Goal: Task Accomplishment & Management: Use online tool/utility

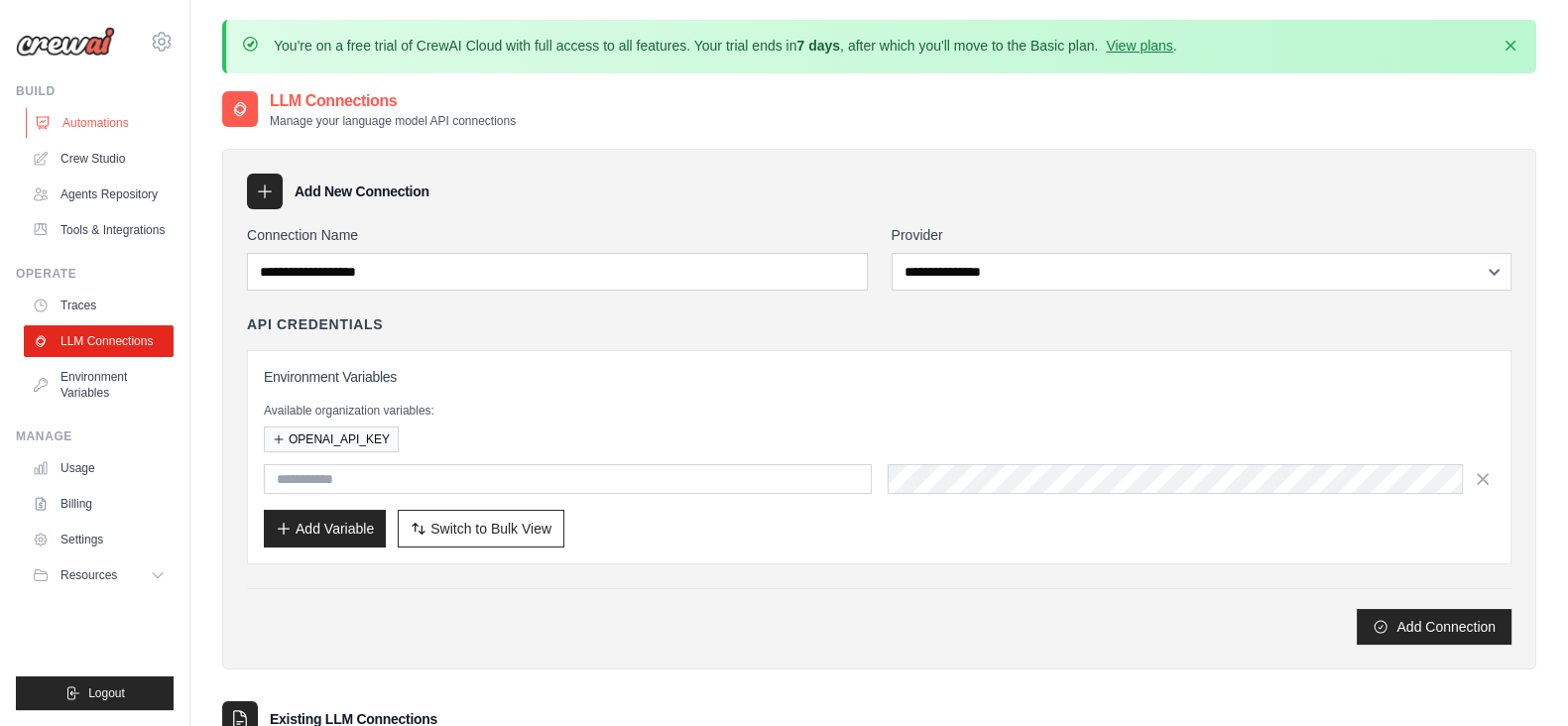
click at [63, 121] on link "Automations" at bounding box center [100, 123] width 150 height 32
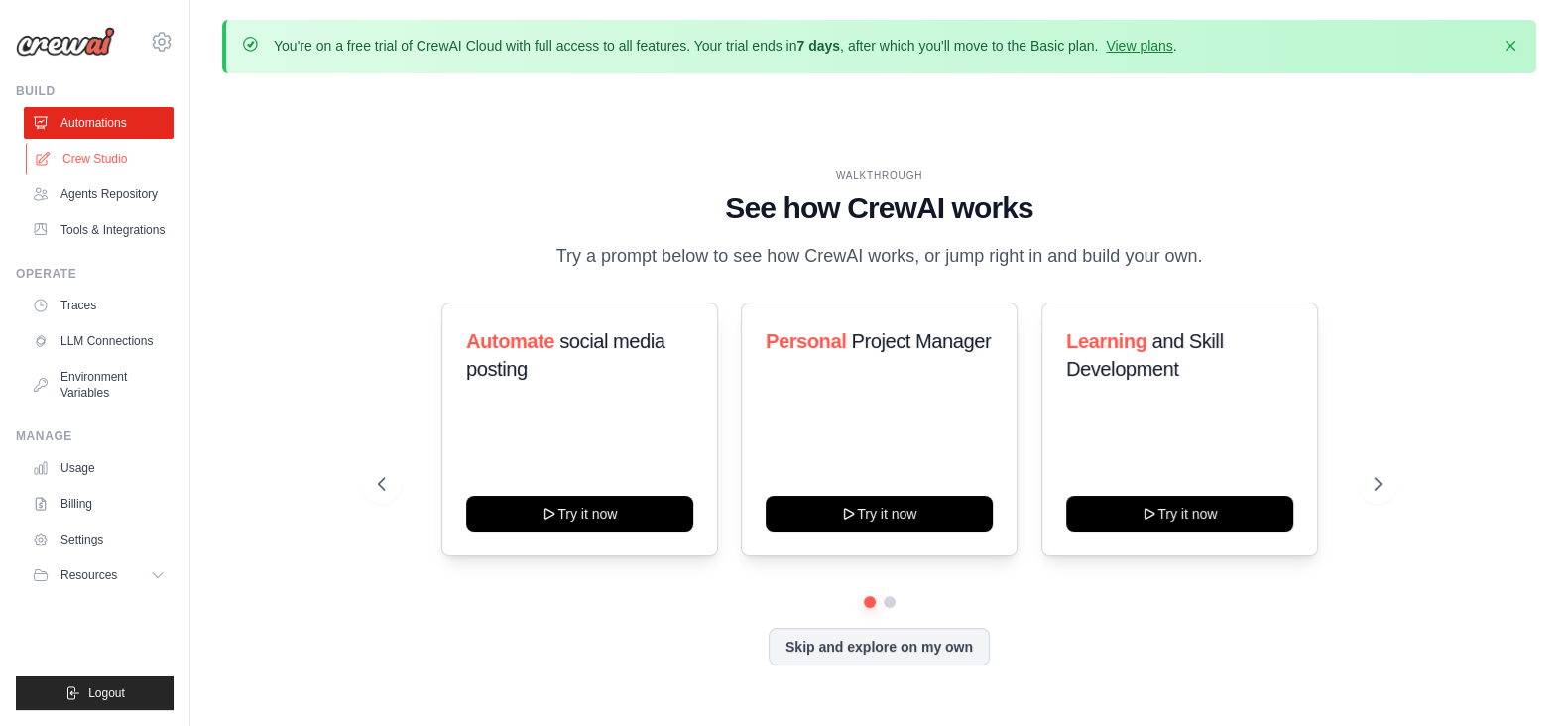
click at [74, 150] on link "Crew Studio" at bounding box center [100, 159] width 150 height 32
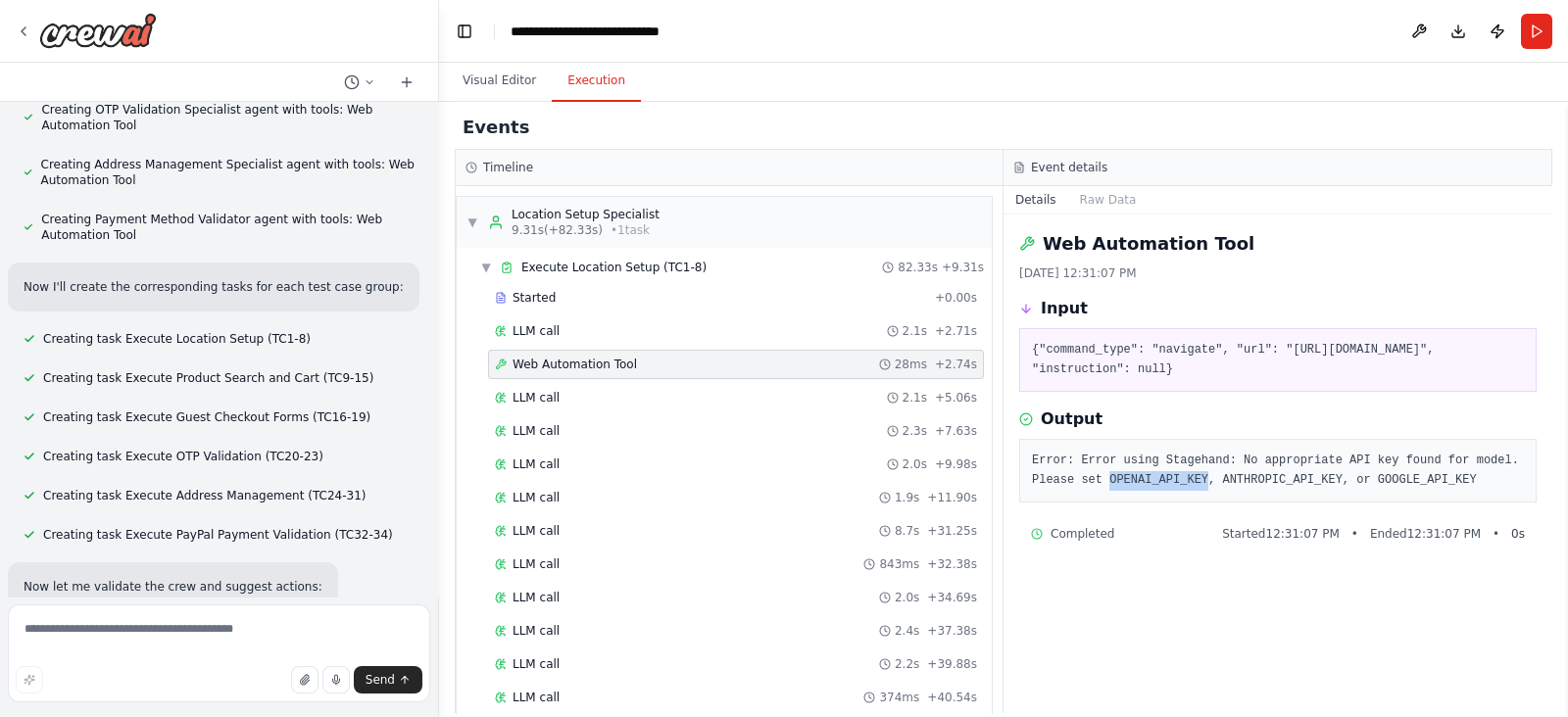
click at [1106, 483] on pre "Error: Error using Stagehand: No appropriate API key found for model. Please se…" at bounding box center [1278, 470] width 492 height 38
click at [1205, 484] on pre "Error: Error using Stagehand: No appropriate API key found for model. Please se…" at bounding box center [1278, 470] width 492 height 38
click at [1119, 477] on pre "Error: Error using Stagehand: No appropriate API key found for model. Please se…" at bounding box center [1278, 470] width 492 height 38
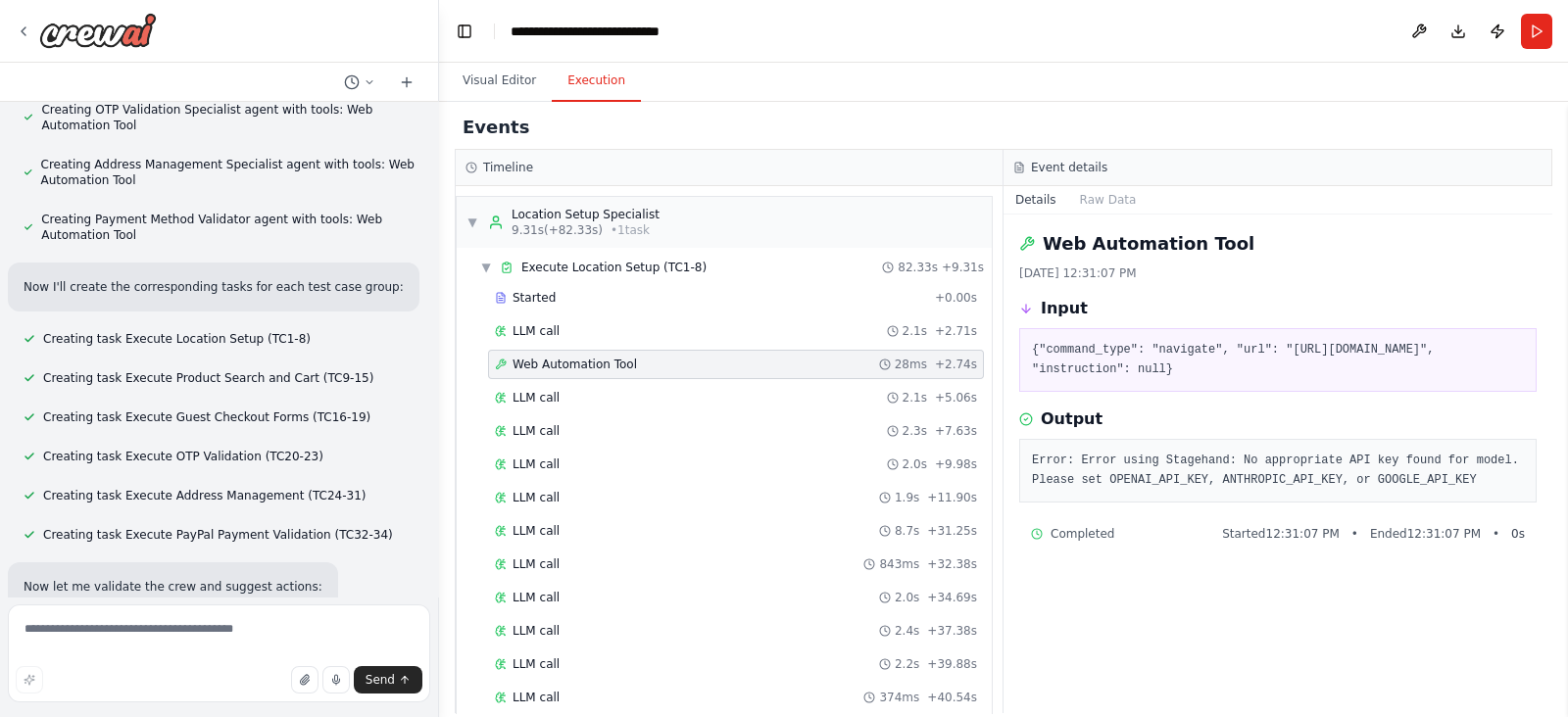
click at [1349, 476] on pre "Error: Error using Stagehand: No appropriate API key found for model. Please se…" at bounding box center [1278, 470] width 492 height 38
click at [1408, 472] on pre "Error: Error using Stagehand: No appropriate API key found for model. Please se…" at bounding box center [1278, 470] width 492 height 38
click at [18, 620] on textarea at bounding box center [219, 653] width 422 height 98
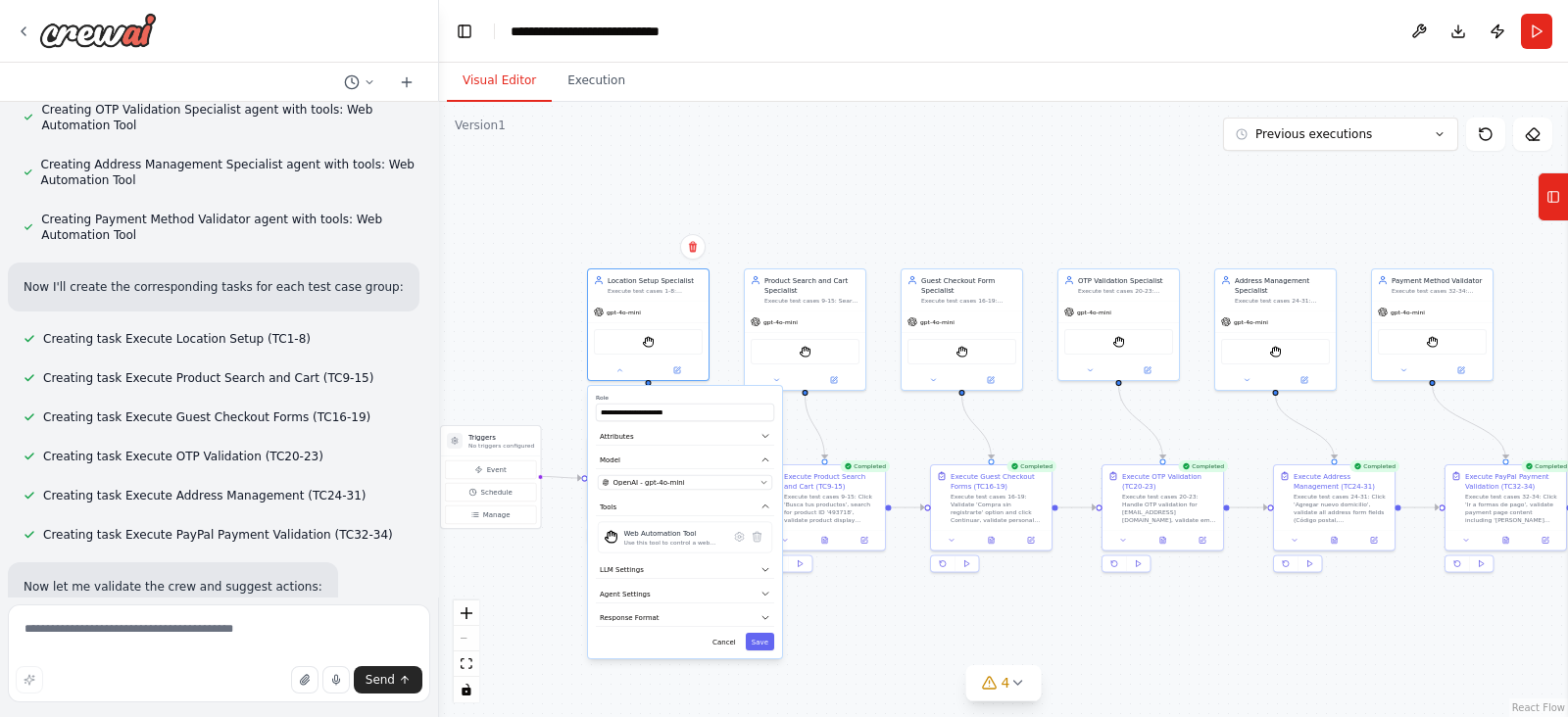
click at [486, 88] on button "Visual Editor" at bounding box center [499, 81] width 105 height 41
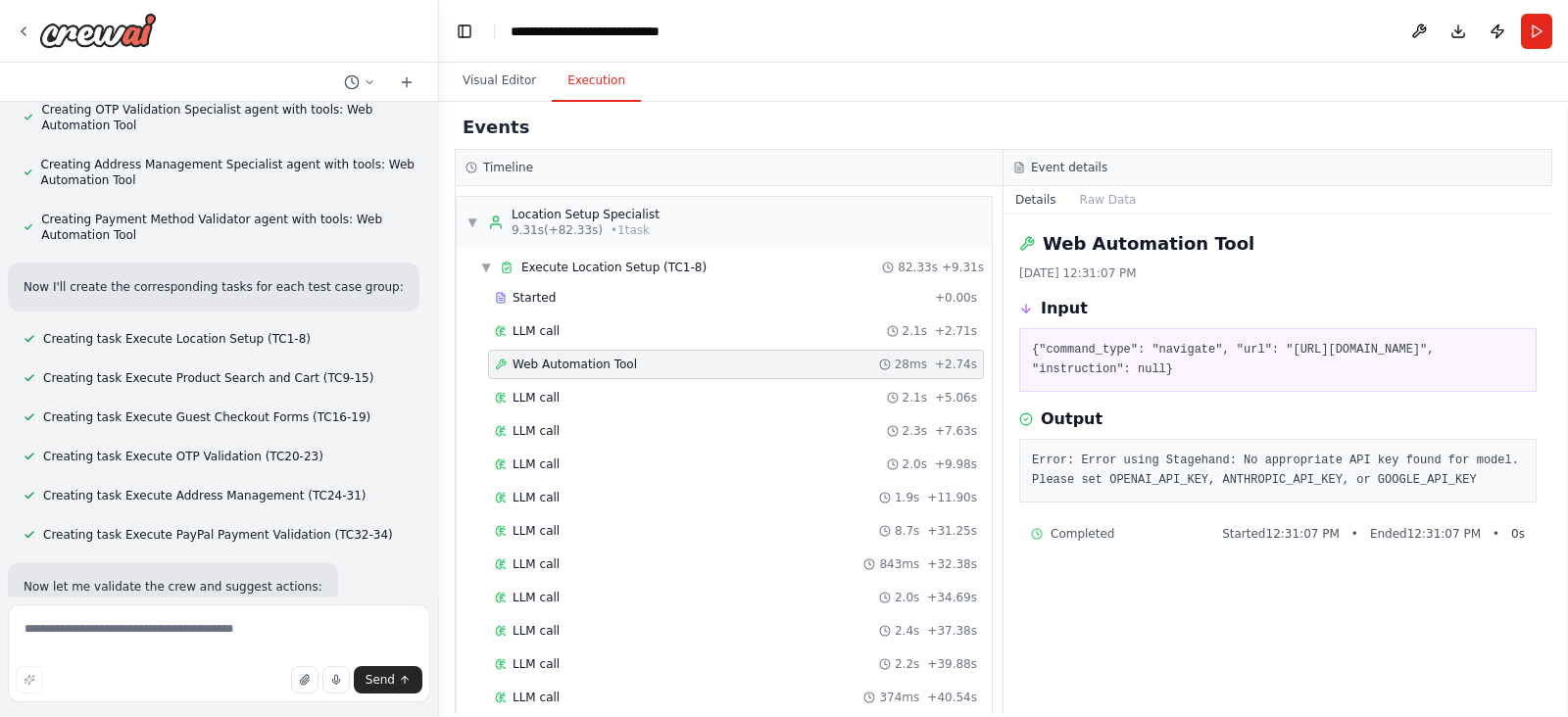
click at [574, 80] on button "Execution" at bounding box center [596, 81] width 89 height 41
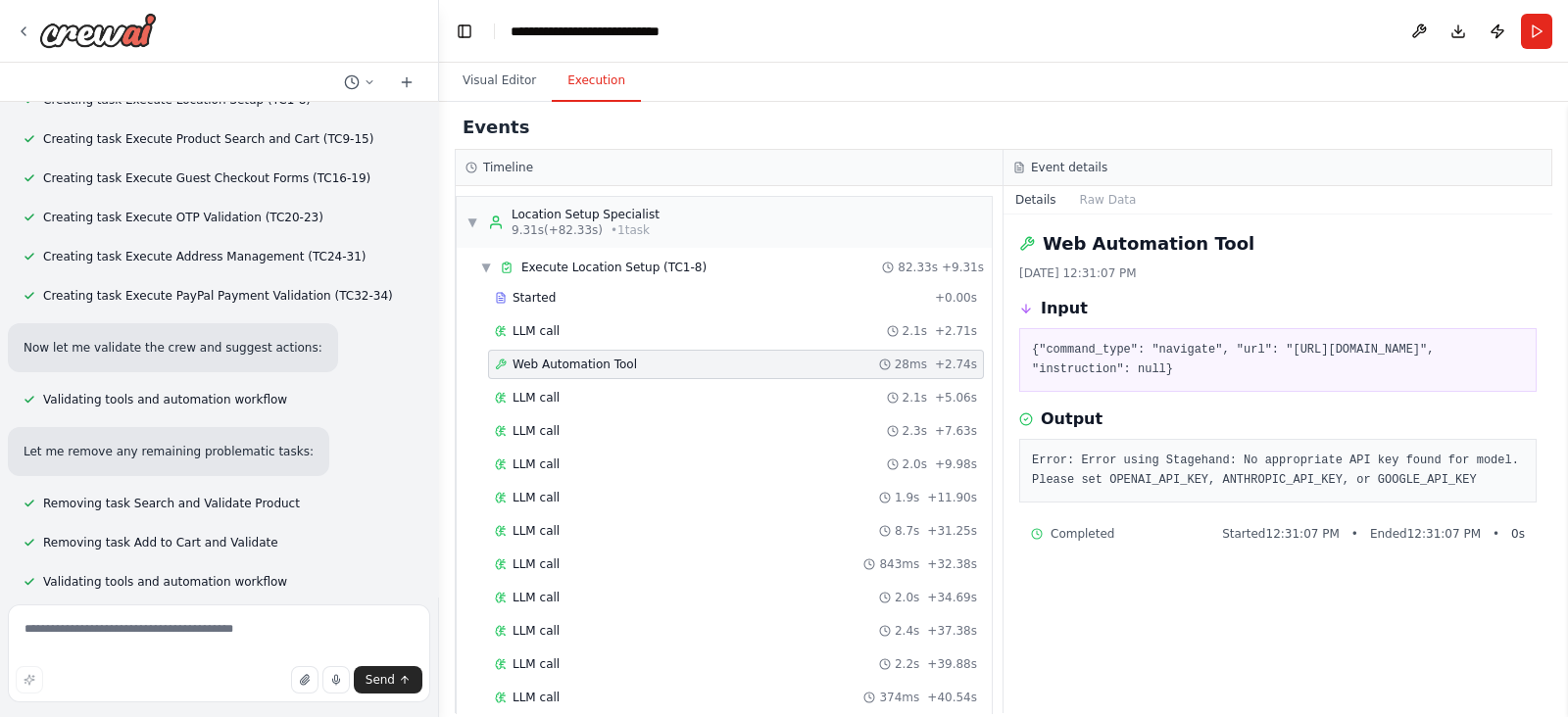
scroll to position [12035, 0]
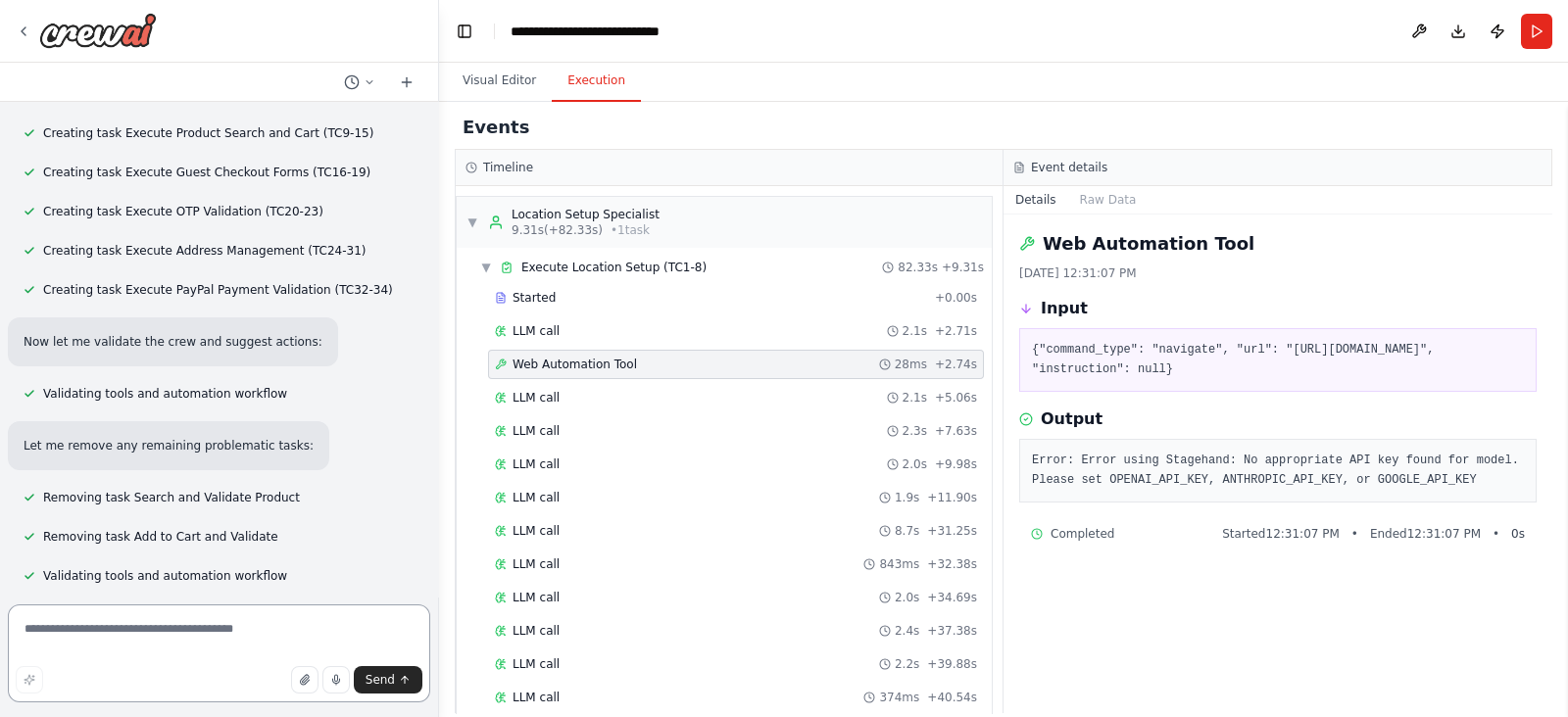
click at [75, 630] on textarea at bounding box center [219, 653] width 422 height 98
click at [1082, 66] on div "Visual Editor Execution" at bounding box center [1004, 82] width 1129 height 39
click at [972, 16] on header "**********" at bounding box center [1004, 31] width 1129 height 63
click at [741, 91] on div "Visual Editor Execution" at bounding box center [1004, 82] width 1129 height 39
click at [20, 26] on icon at bounding box center [24, 31] width 16 height 16
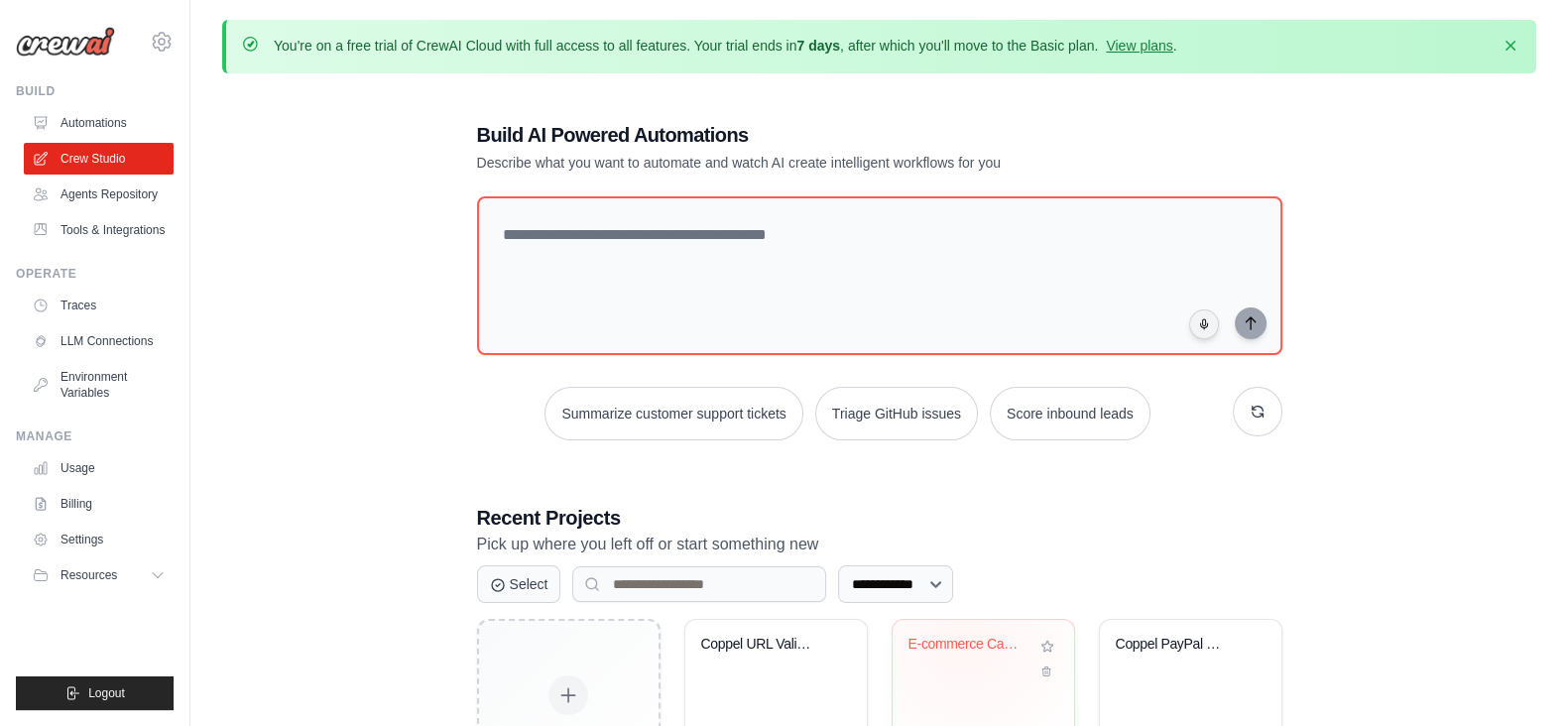
click at [965, 641] on div "E-commerce Cart Automation" at bounding box center [968, 645] width 120 height 18
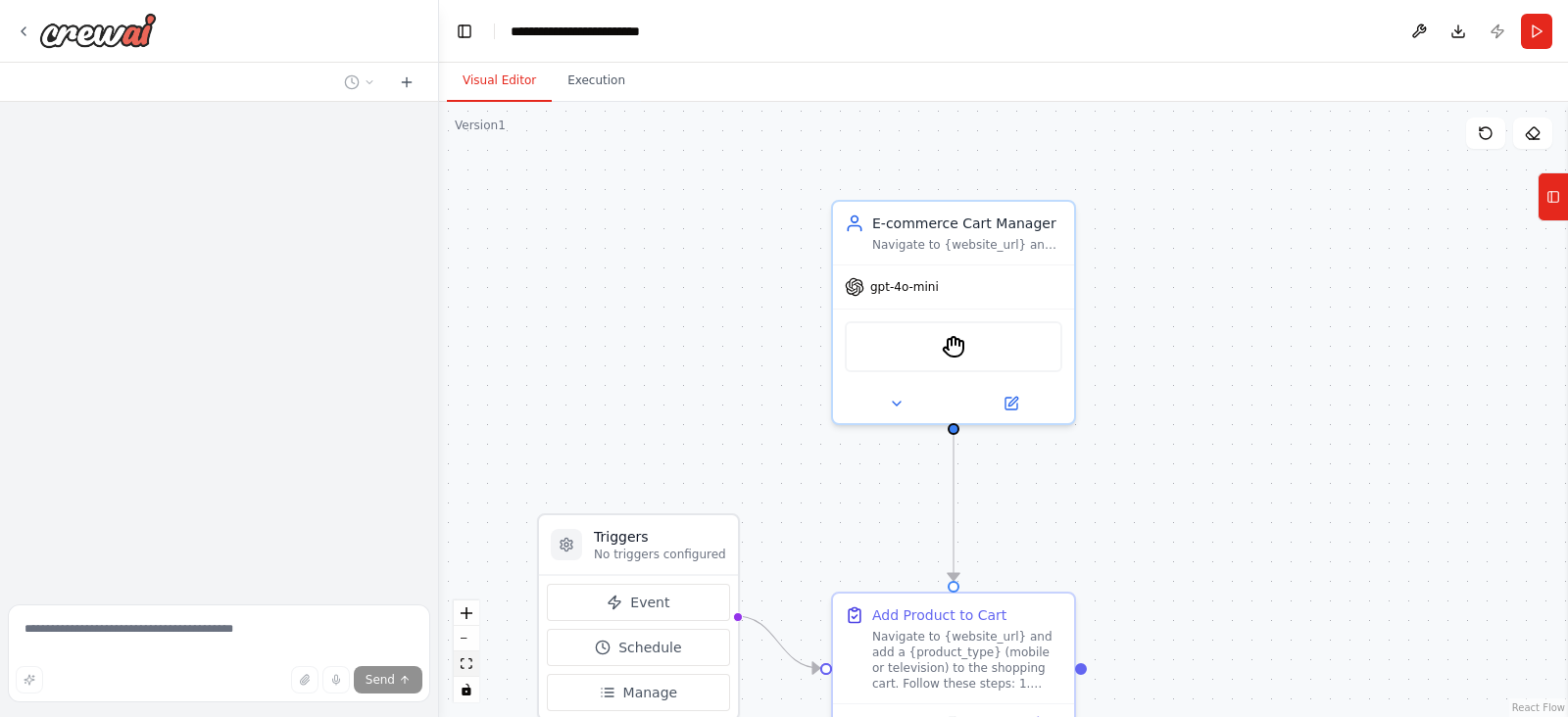
click at [470, 663] on icon "fit view" at bounding box center [466, 663] width 12 height 11
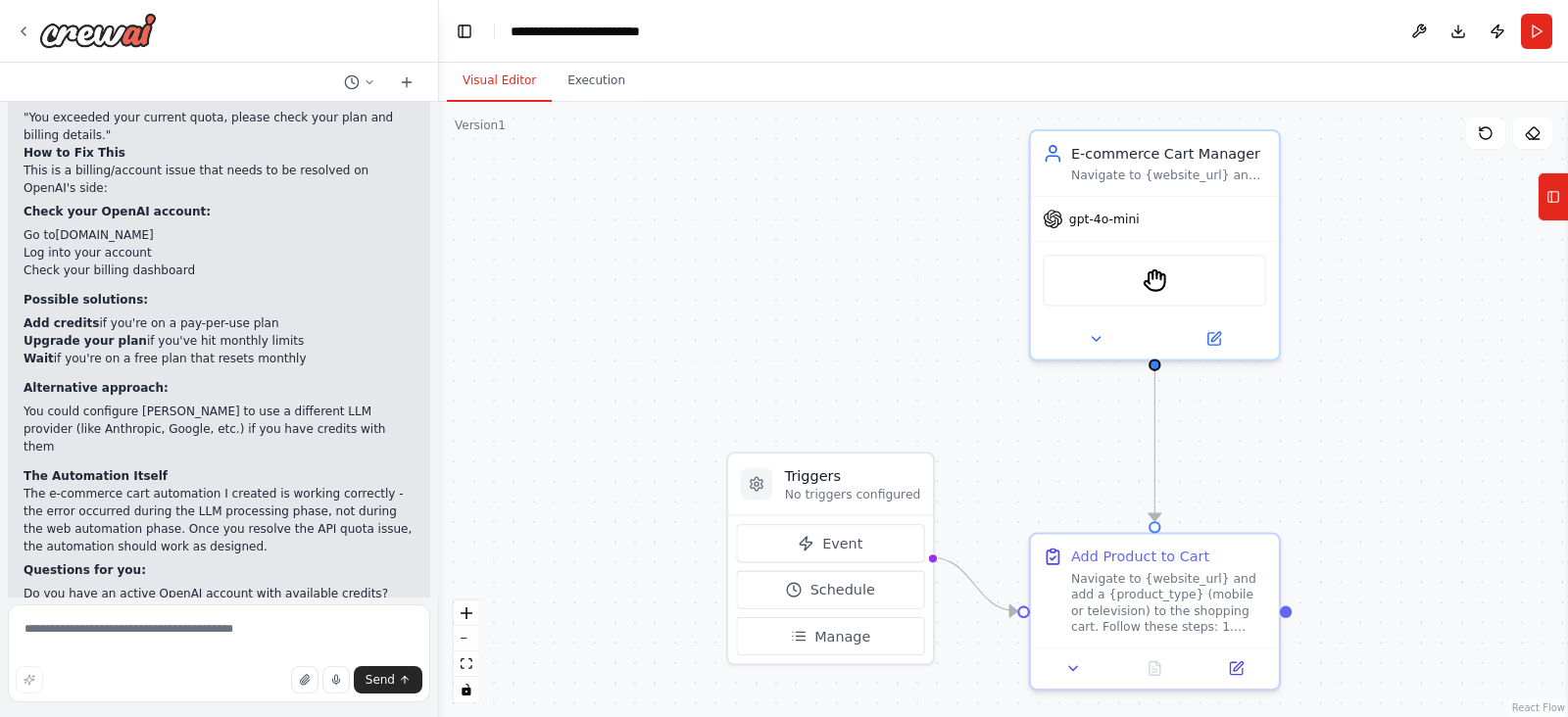
scroll to position [2084, 0]
click at [24, 41] on div at bounding box center [86, 30] width 141 height 35
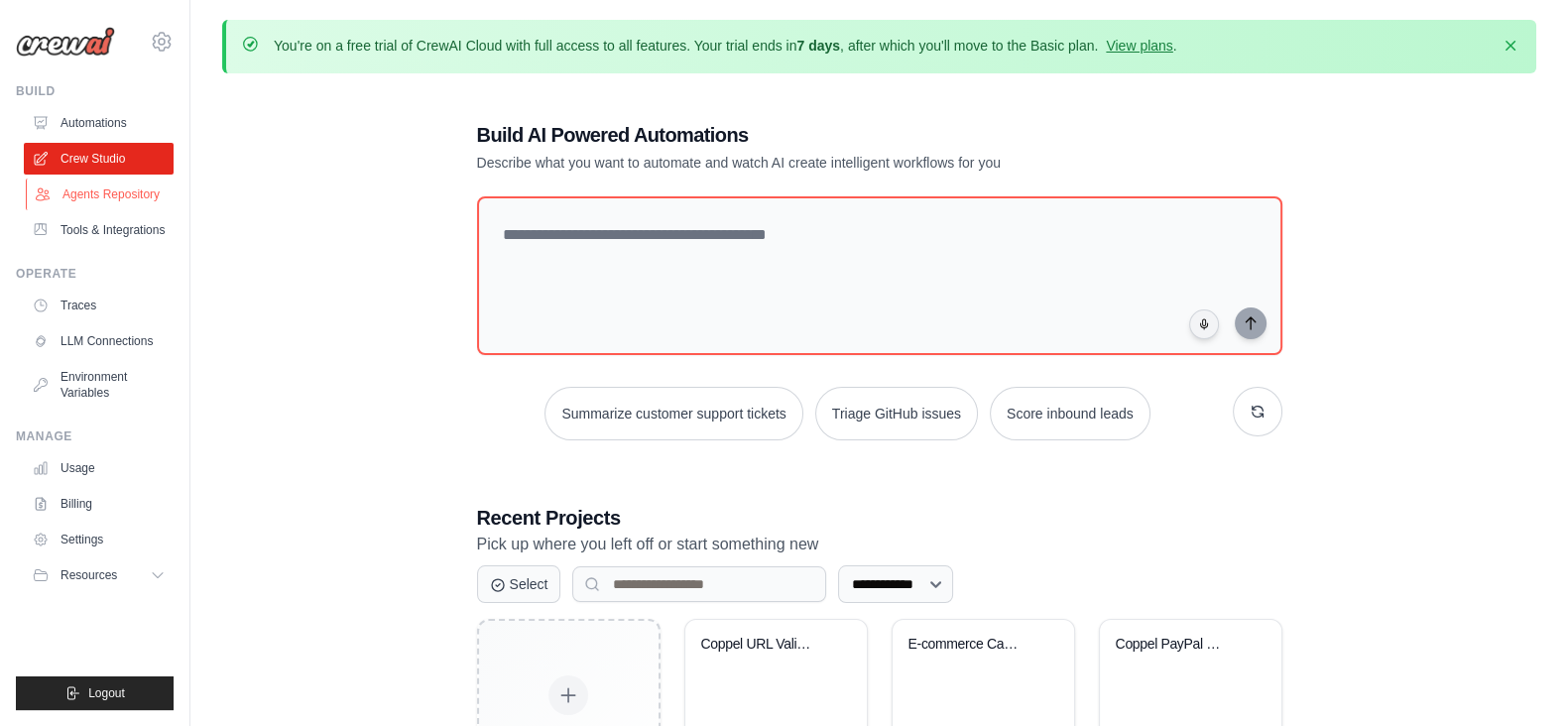
click at [48, 197] on icon at bounding box center [43, 194] width 16 height 16
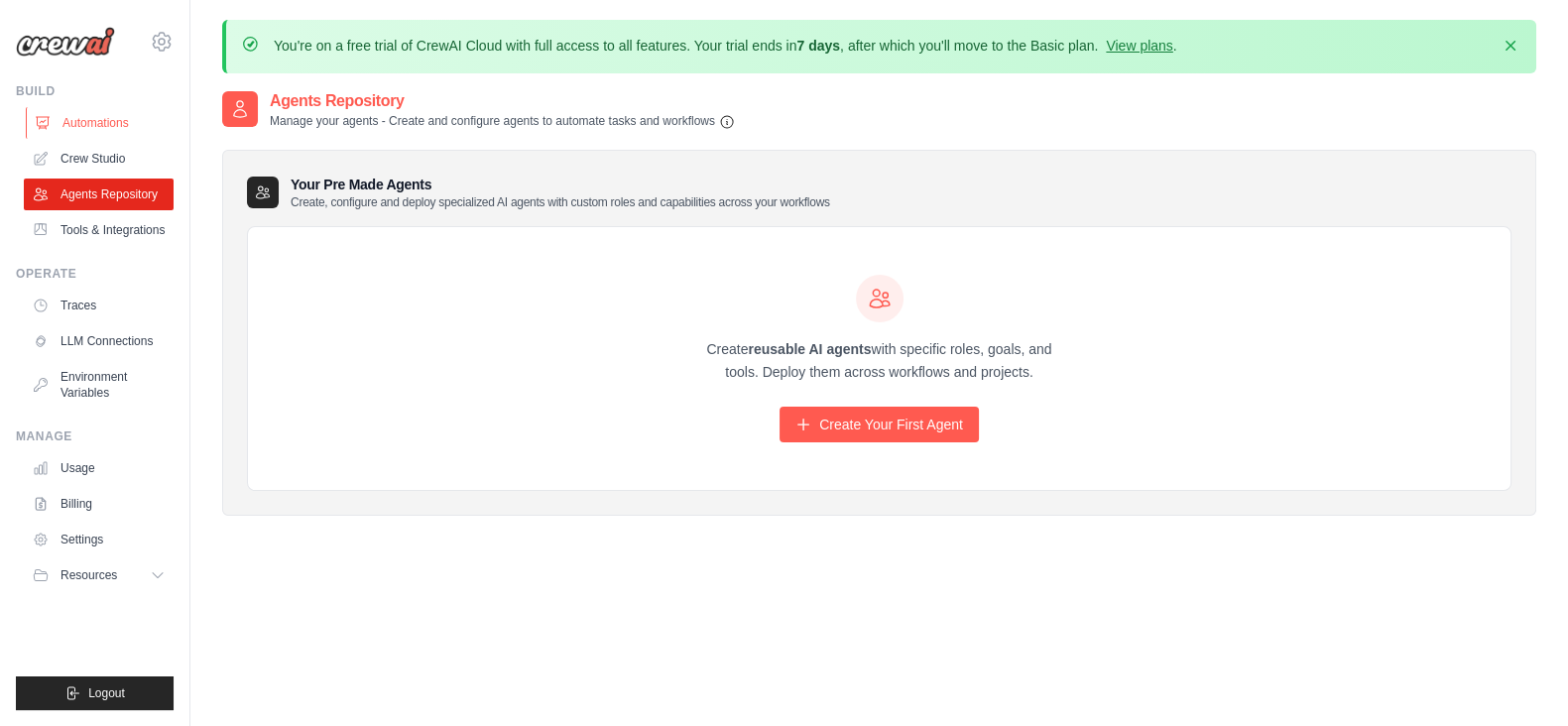
click at [72, 133] on link "Automations" at bounding box center [100, 123] width 150 height 32
click at [78, 151] on link "Crew Studio" at bounding box center [100, 159] width 150 height 32
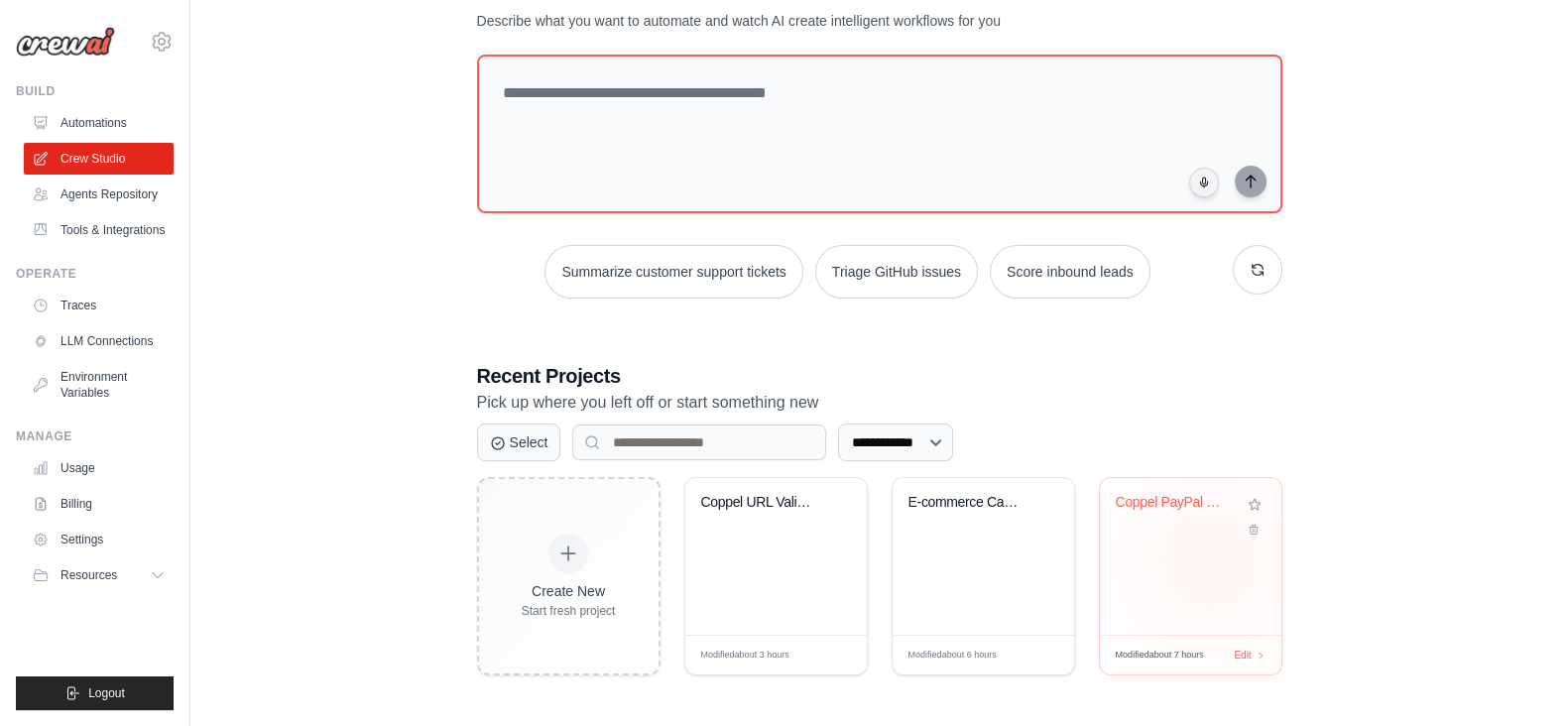
click at [1209, 557] on div "Coppel PayPal Checkout Testing" at bounding box center [1190, 556] width 181 height 157
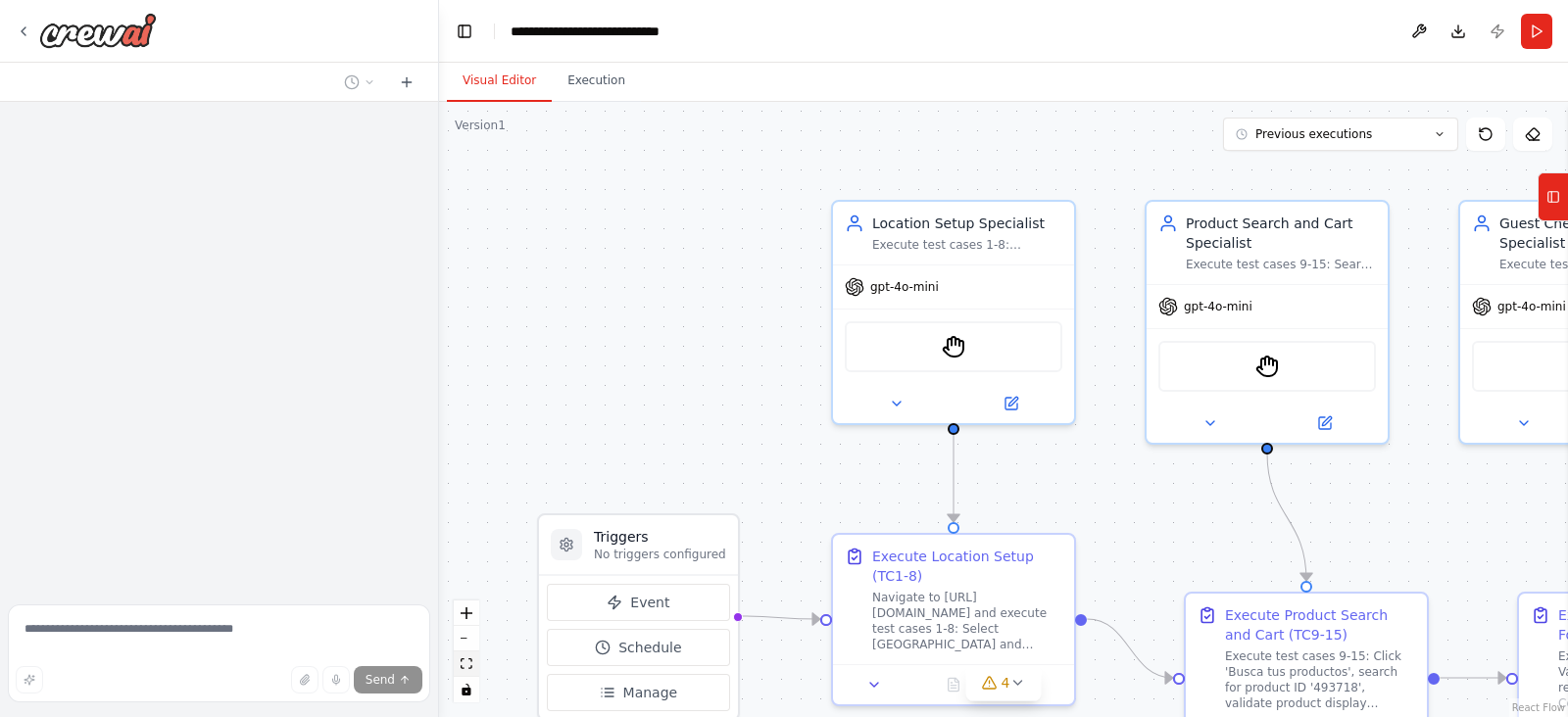
click at [472, 666] on button "fit view" at bounding box center [466, 664] width 25 height 25
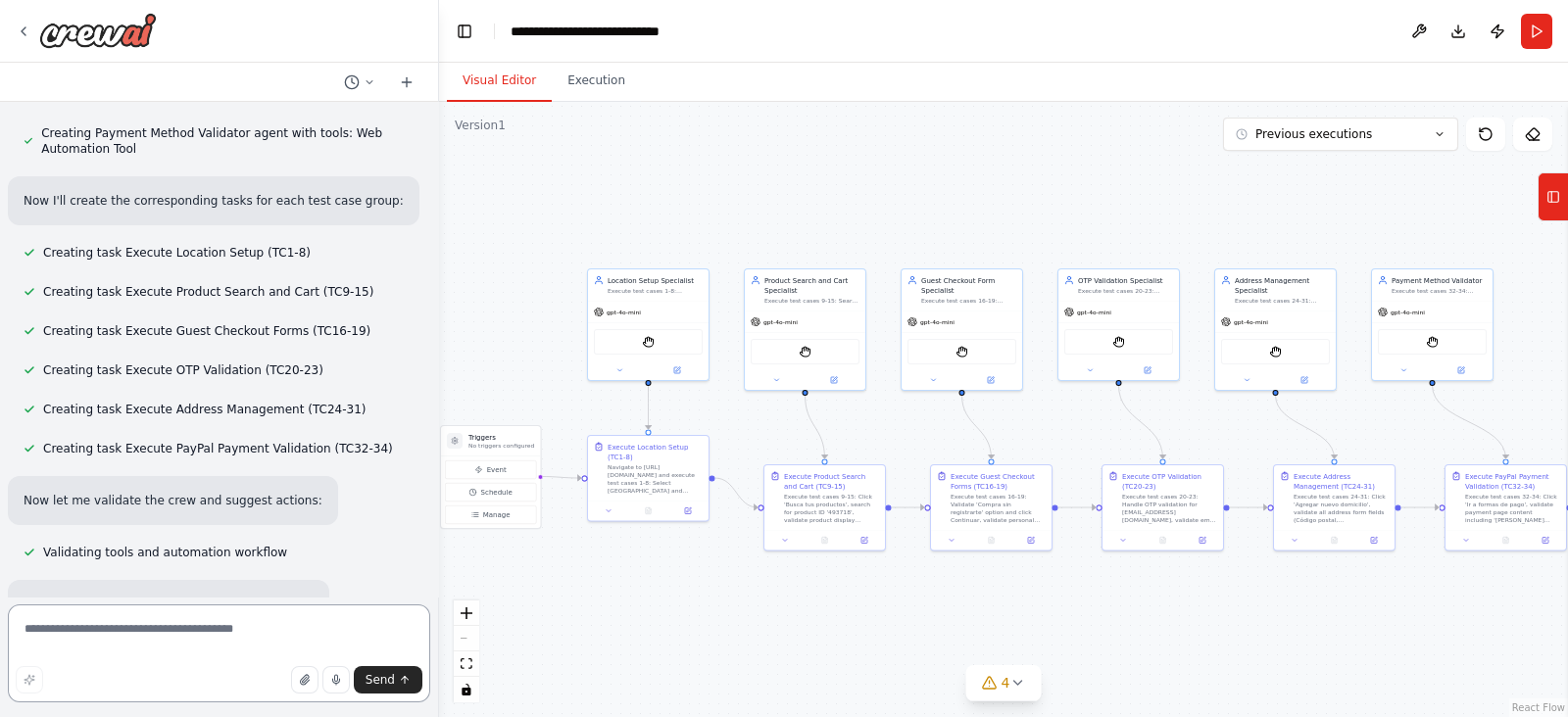
click at [142, 637] on textarea at bounding box center [219, 653] width 422 height 98
click at [29, 26] on icon at bounding box center [24, 31] width 16 height 16
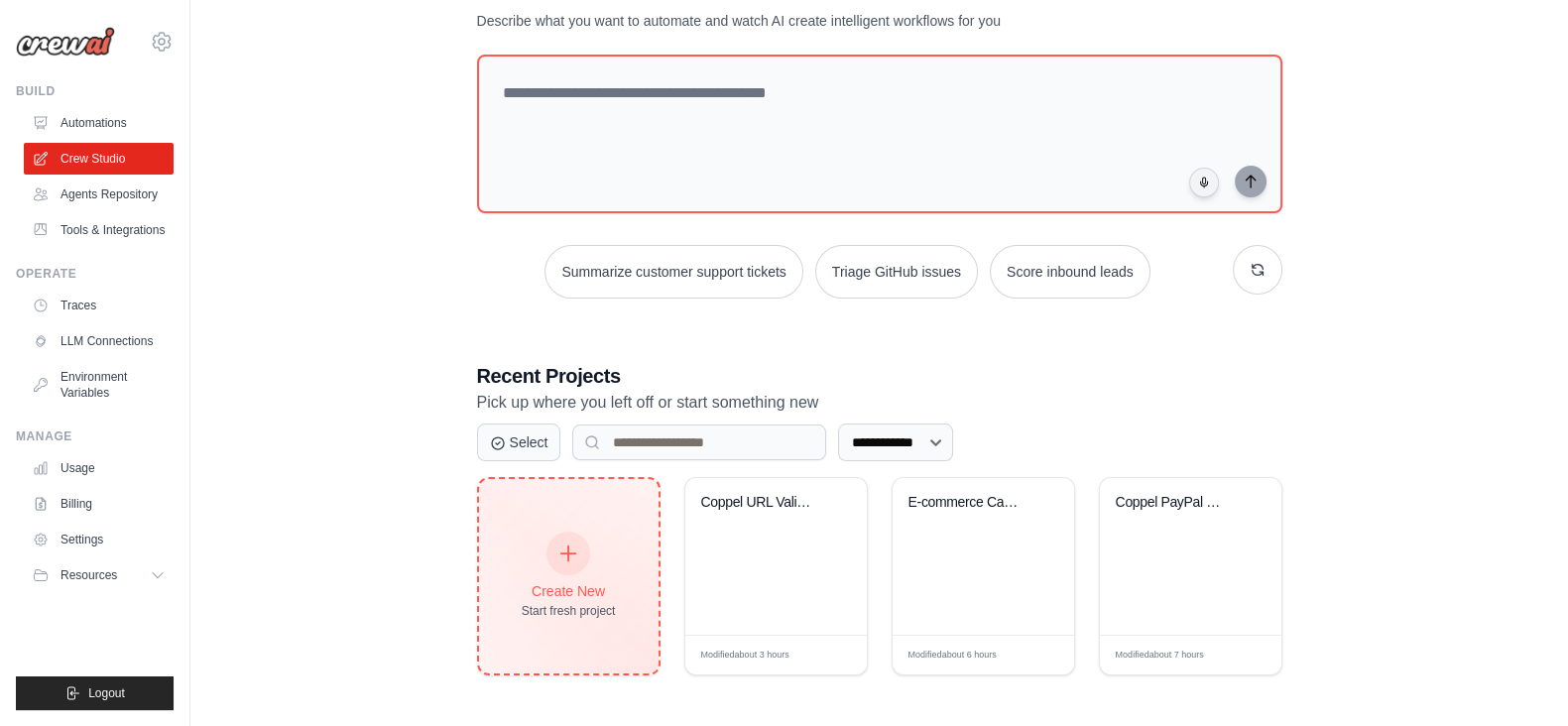
click at [564, 553] on icon at bounding box center [568, 553] width 22 height 22
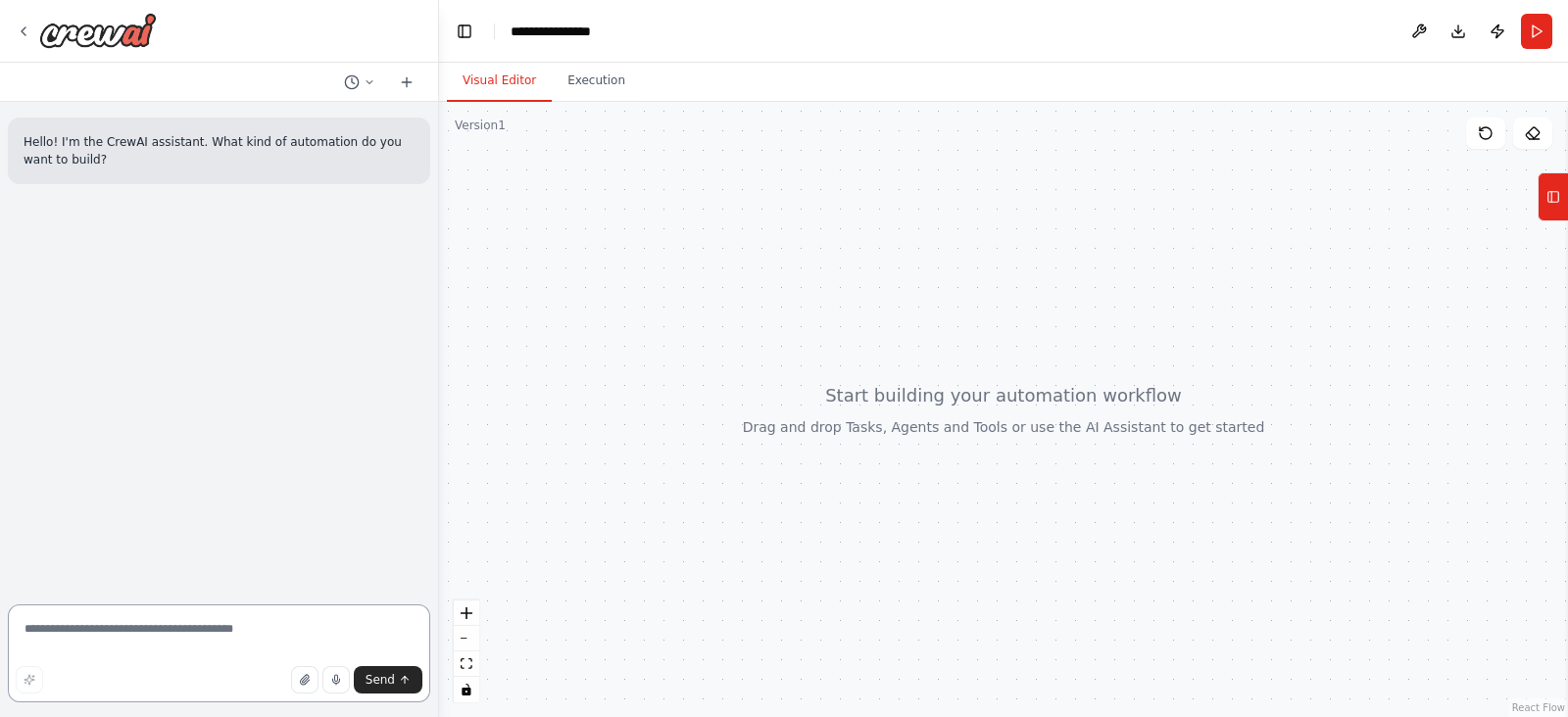
click at [74, 624] on textarea at bounding box center [219, 653] width 422 height 98
click at [20, 27] on icon at bounding box center [24, 31] width 16 height 16
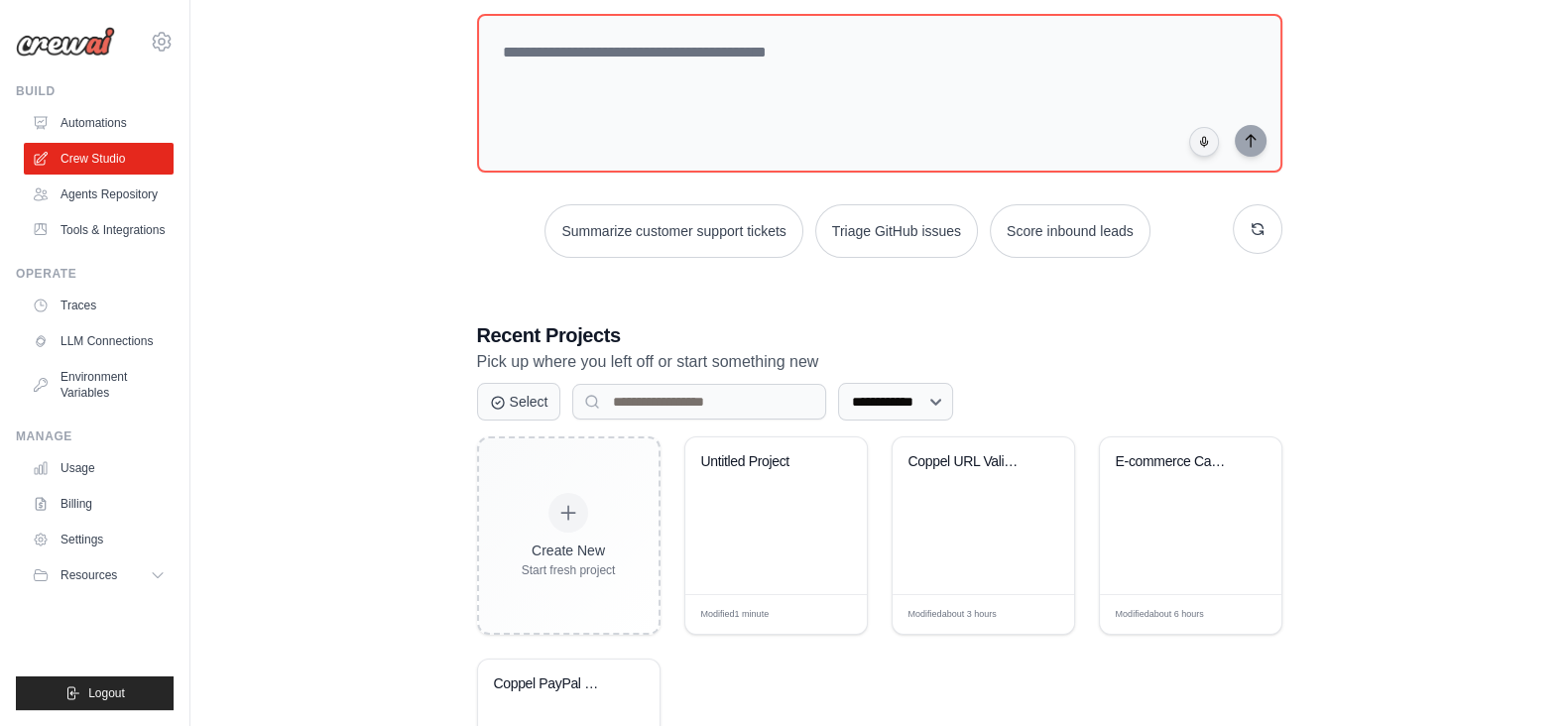
scroll to position [261, 0]
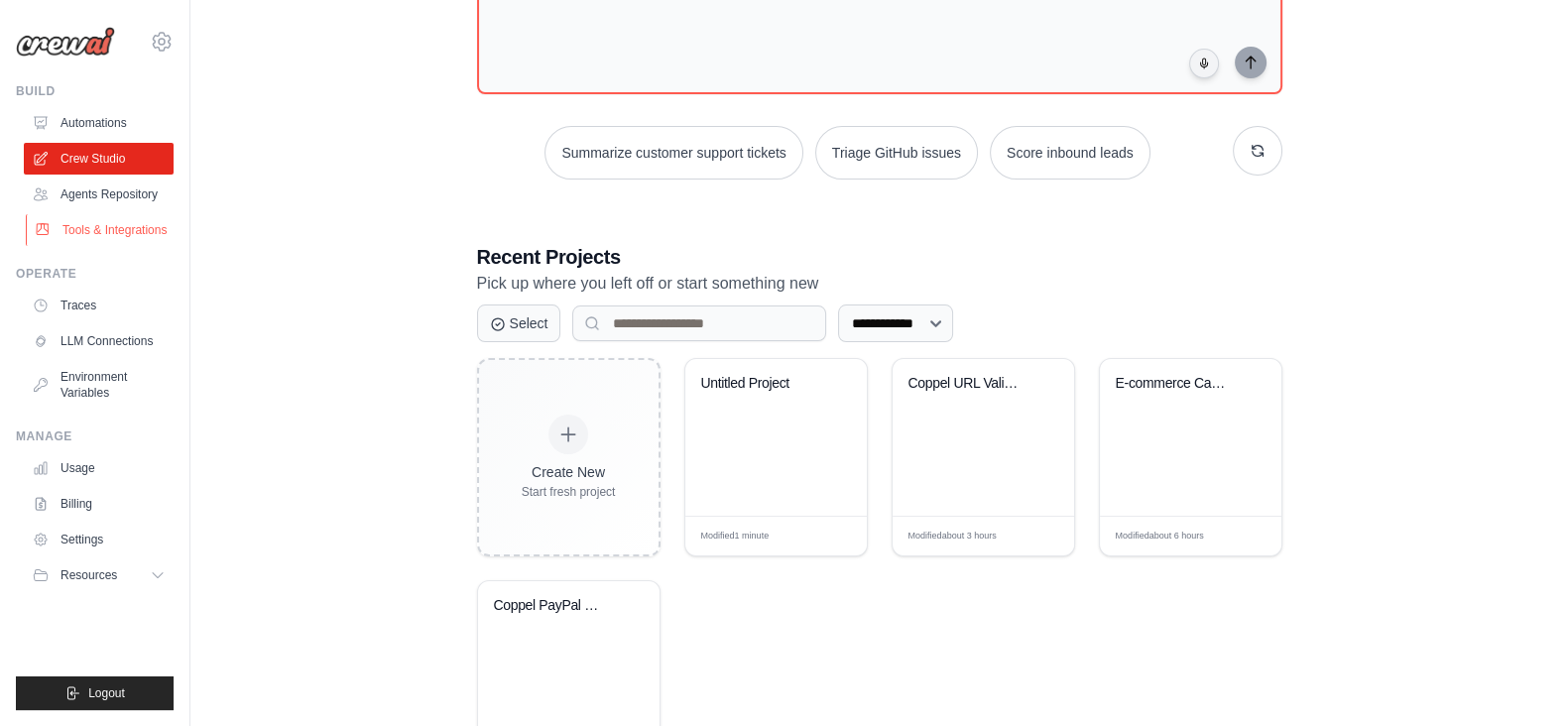
click at [94, 226] on link "Tools & Integrations" at bounding box center [100, 230] width 150 height 32
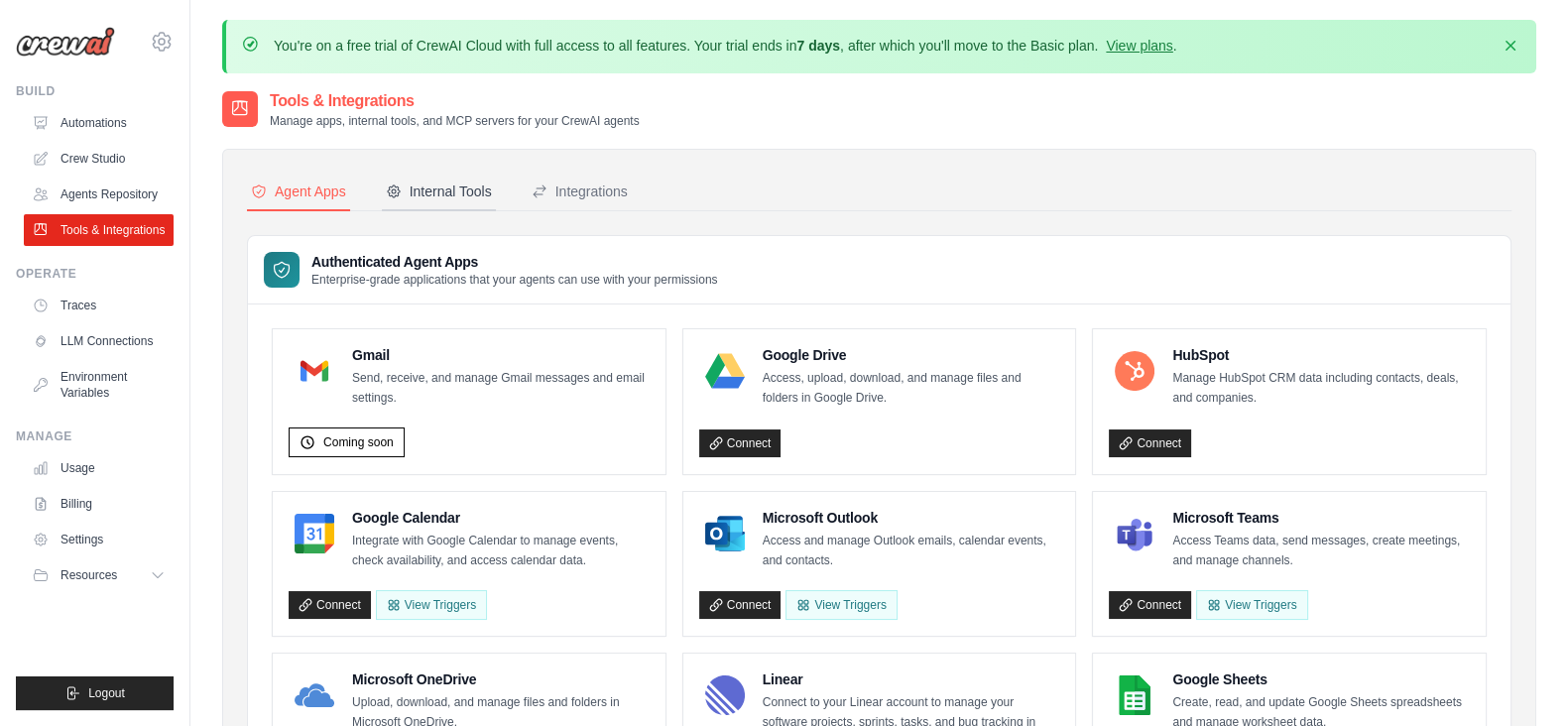
click at [446, 182] on div "Internal Tools" at bounding box center [438, 191] width 106 height 20
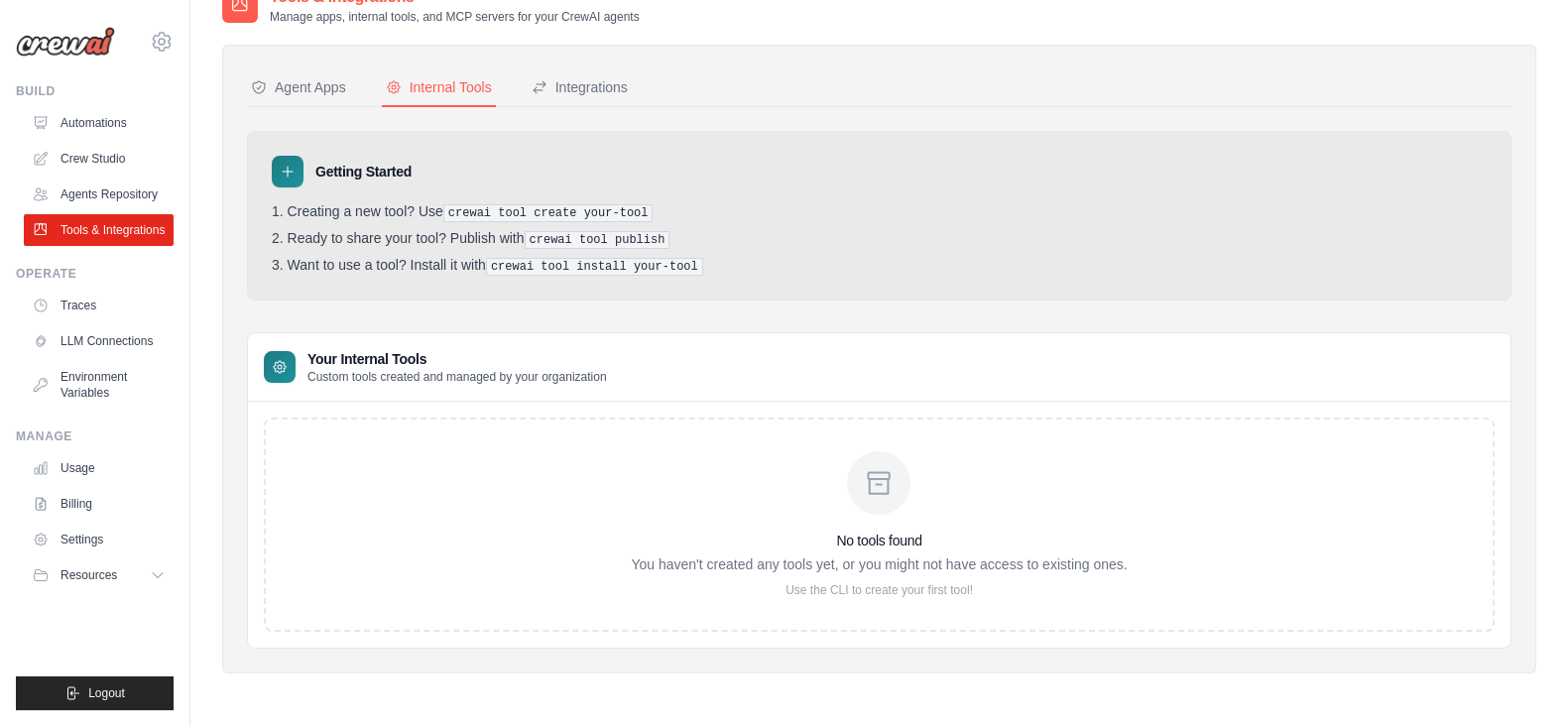
scroll to position [108, 0]
click at [462, 443] on div "No tools found You haven't created any tools yet, or you might not have access …" at bounding box center [879, 521] width 1231 height 214
